Goal: Information Seeking & Learning: Learn about a topic

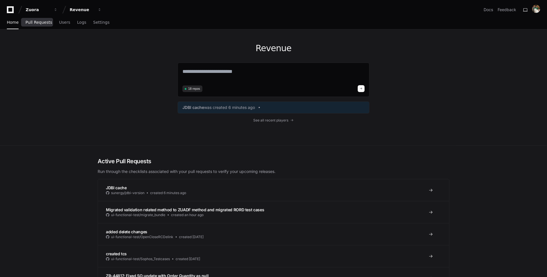
click at [44, 23] on span "Pull Requests" at bounding box center [38, 22] width 27 height 3
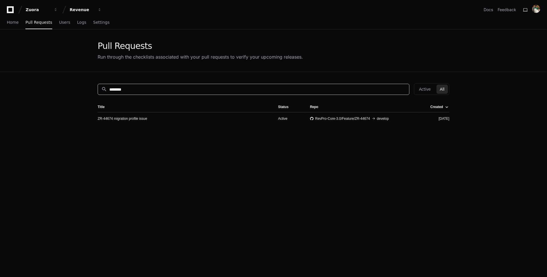
drag, startPoint x: 112, startPoint y: 91, endPoint x: 62, endPoint y: 91, distance: 50.8
click at [62, 91] on app-pull-request-list-page "Pull Requests Run through the checklists associated with your pull requests to …" at bounding box center [273, 188] width 547 height 319
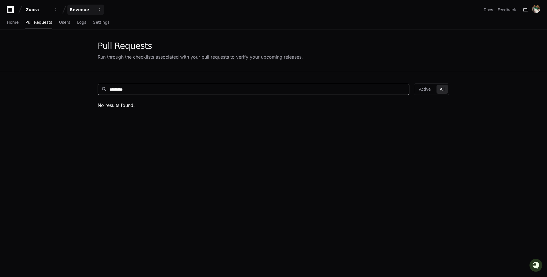
type input "*********"
click at [84, 6] on button "Revenue" at bounding box center [85, 10] width 37 height 10
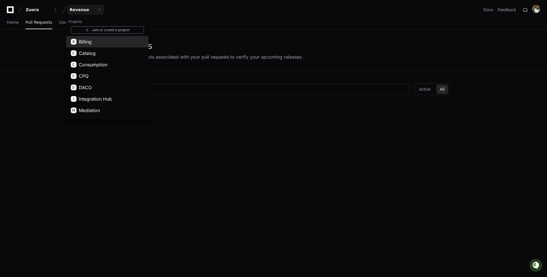
click at [101, 45] on button "B Billing" at bounding box center [107, 41] width 82 height 11
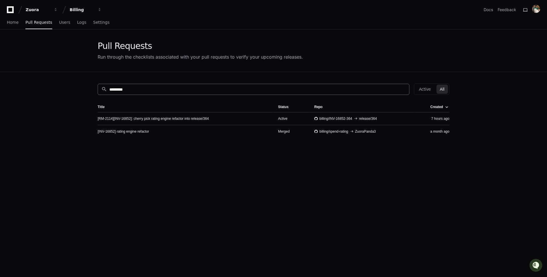
click at [143, 89] on input "*********" at bounding box center [257, 89] width 296 height 6
click at [181, 117] on link "[RM-2114][INV-16852]: cherry pick rating engine refactor into release/364" at bounding box center [153, 118] width 111 height 5
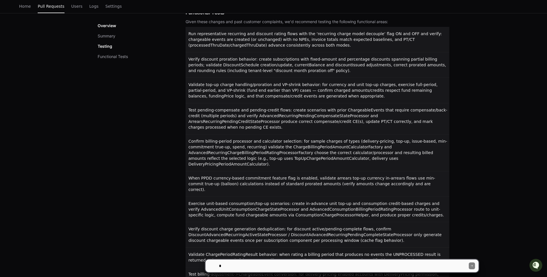
scroll to position [406, 0]
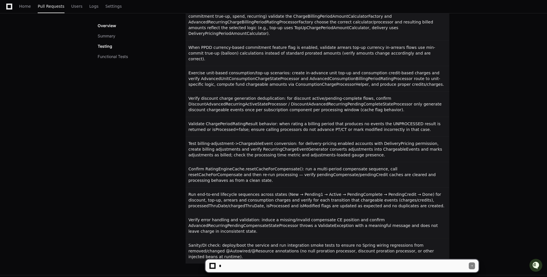
click at [253, 267] on textarea at bounding box center [343, 265] width 251 height 13
type textarea "*"
type textarea "**********"
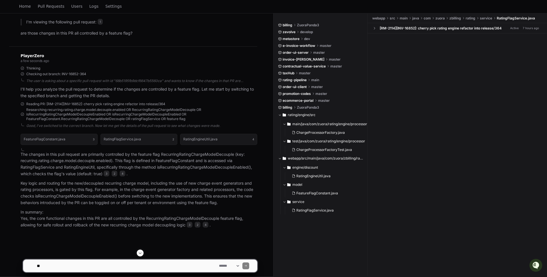
scroll to position [91, 0]
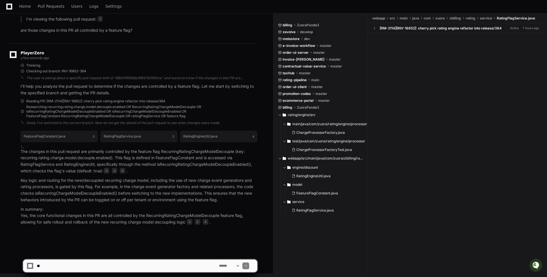
click at [202, 151] on p "The changes in this pull request are primarily controlled by the feature flag R…" at bounding box center [139, 161] width 237 height 26
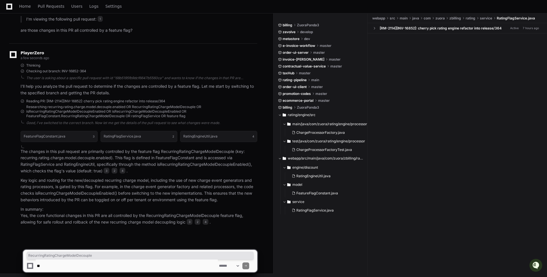
click at [17, 149] on div "FeatureFlagConstant.java 3 RatingFlagService.java 2 RatingEngineUtil.java 4 The…" at bounding box center [133, 176] width 248 height 98
click at [23, 150] on p "The changes in this pull request are primarily controlled by the feature flag R…" at bounding box center [139, 161] width 237 height 26
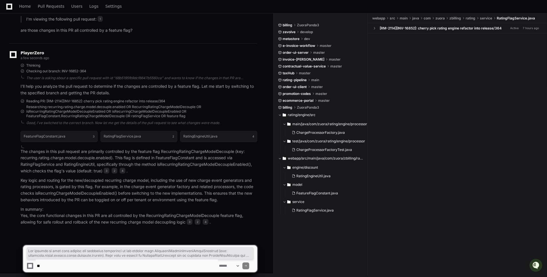
drag, startPoint x: 21, startPoint y: 150, endPoint x: 200, endPoint y: 227, distance: 195.5
click at [200, 227] on div "PlayerZero a few seconds ago Thinking Checking out branch: INV-16852-364 The us…" at bounding box center [133, 138] width 248 height 191
click at [194, 226] on div "PlayerZero a few seconds ago Thinking Checking out branch: INV-16852-364 The us…" at bounding box center [133, 138] width 248 height 191
drag, startPoint x: 187, startPoint y: 222, endPoint x: 28, endPoint y: 163, distance: 169.6
click at [28, 162] on article "The changes in this pull request are primarily controlled by the feature flag R…" at bounding box center [139, 186] width 237 height 77
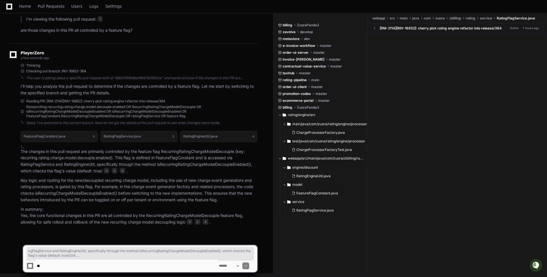
click at [96, 173] on p "The changes in this pull request are primarily controlled by the feature flag R…" at bounding box center [139, 161] width 237 height 26
drag, startPoint x: 230, startPoint y: 199, endPoint x: 19, endPoint y: 150, distance: 216.4
click at [19, 150] on div "FeatureFlagConstant.java 3 RatingFlagService.java 2 RatingEngineUtil.java 4 The…" at bounding box center [133, 176] width 248 height 98
copy article "The changes in this pull request are primarily controlled by the feature flag R…"
